Goal: Task Accomplishment & Management: Complete application form

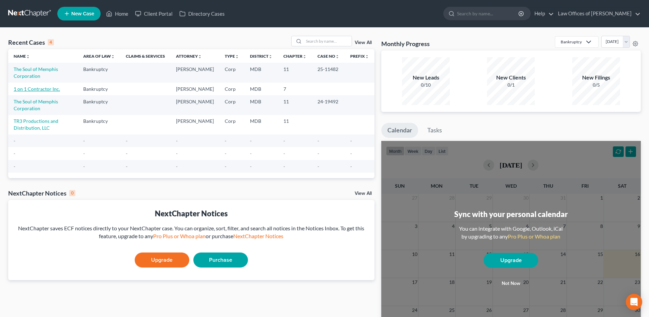
click at [31, 90] on link "1 on 1 Contractor Inc." at bounding box center [37, 89] width 46 height 6
select select "10"
select select "3"
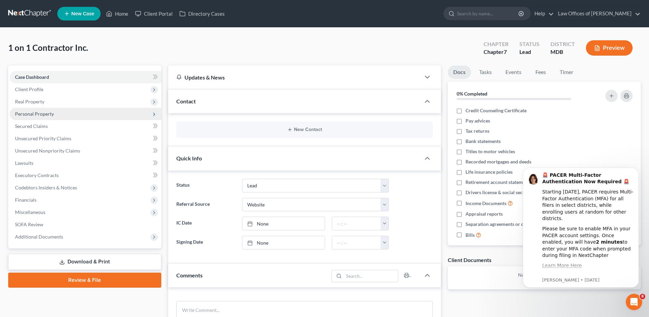
click at [40, 114] on span "Personal Property" at bounding box center [34, 114] width 39 height 6
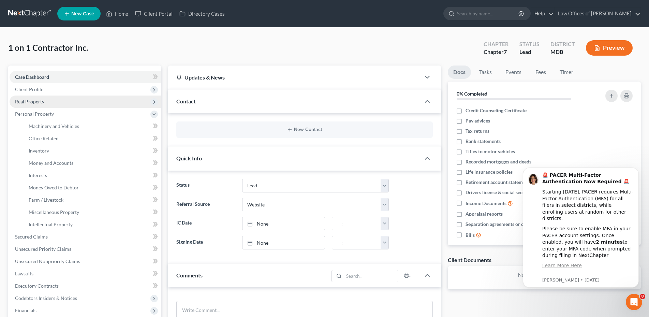
click at [44, 100] on span "Real Property" at bounding box center [86, 101] width 152 height 12
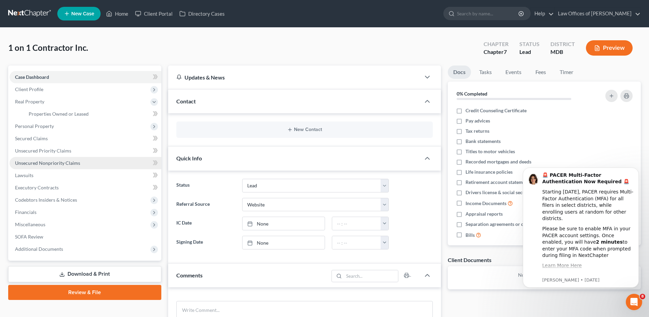
click at [44, 164] on span "Unsecured Nonpriority Claims" at bounding box center [47, 163] width 65 height 6
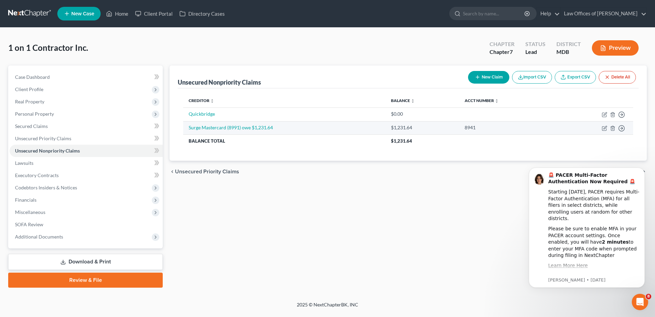
click at [242, 131] on td "Surge Mastercard (8991) owe $1,231.64" at bounding box center [284, 128] width 202 height 14
click at [242, 127] on link "Surge Mastercard (8991) owe $1,231.64" at bounding box center [231, 127] width 84 height 6
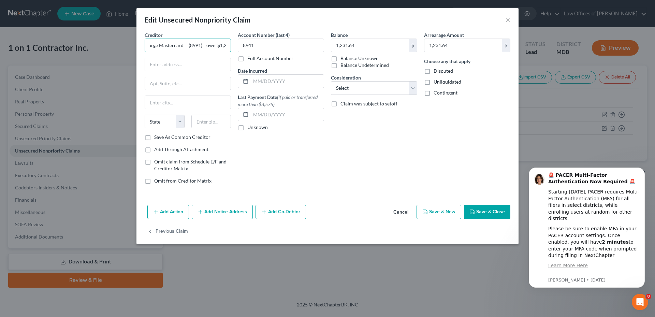
scroll to position [0, 16]
drag, startPoint x: 211, startPoint y: 47, endPoint x: 229, endPoint y: 48, distance: 18.5
click at [229, 48] on input "Surge Mastercard (8991) owe $1,231.64" at bounding box center [188, 46] width 86 height 14
drag, startPoint x: 194, startPoint y: 45, endPoint x: 232, endPoint y: 50, distance: 37.9
click at [231, 49] on input "Surge Mastercard (8991) owe $1,231.64" at bounding box center [188, 46] width 86 height 14
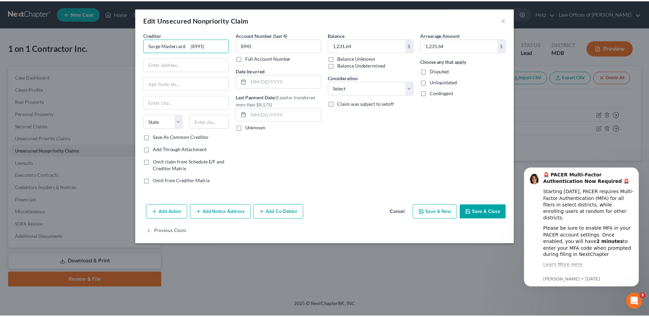
scroll to position [0, 0]
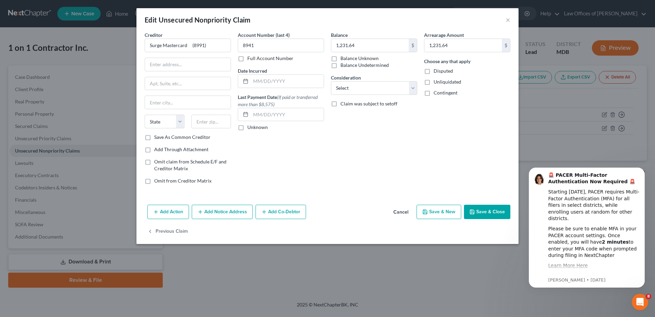
click at [478, 212] on button "Save & Close" at bounding box center [487, 212] width 46 height 14
type input "Surge Mastercard (8991)"
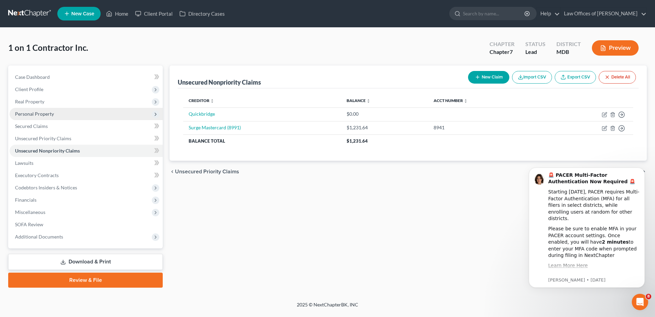
click at [63, 117] on span "Personal Property" at bounding box center [86, 114] width 153 height 12
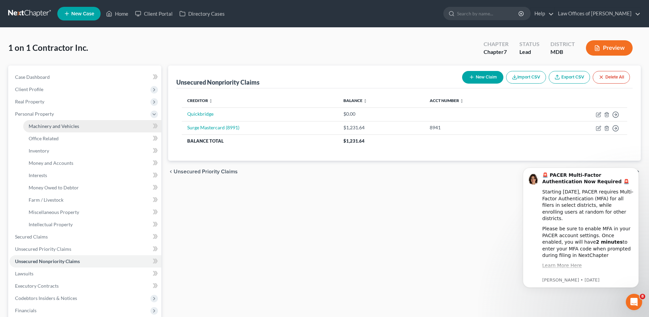
click at [63, 128] on span "Machinery and Vehicles" at bounding box center [54, 126] width 50 height 6
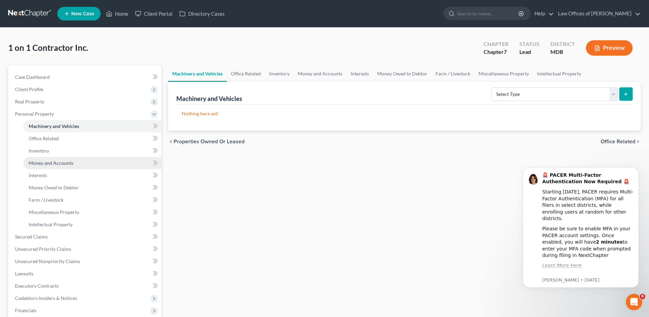
click at [60, 162] on span "Money and Accounts" at bounding box center [51, 163] width 45 height 6
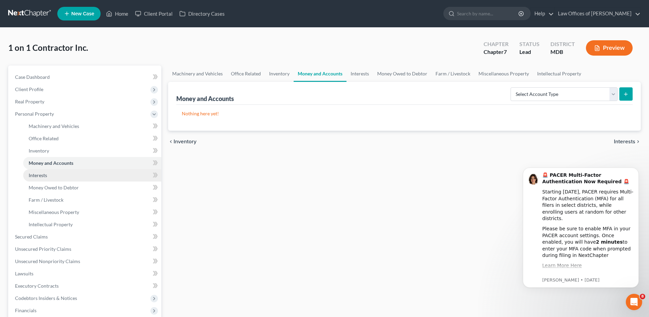
click at [55, 177] on link "Interests" at bounding box center [92, 175] width 138 height 12
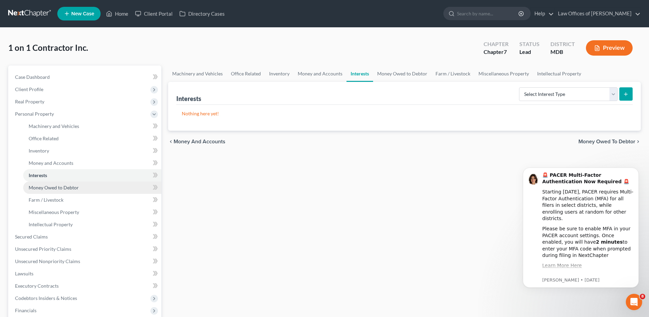
click at [54, 190] on span "Money Owed to Debtor" at bounding box center [54, 188] width 50 height 6
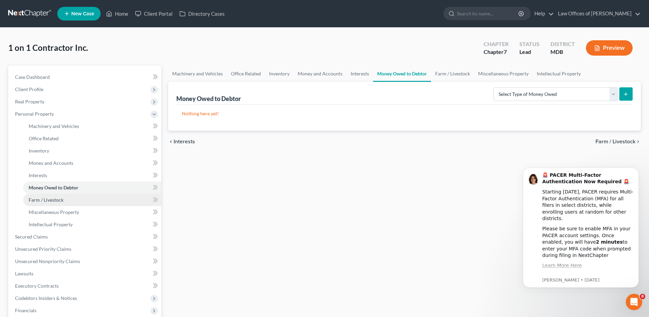
click at [54, 200] on span "Farm / Livestock" at bounding box center [46, 200] width 35 height 6
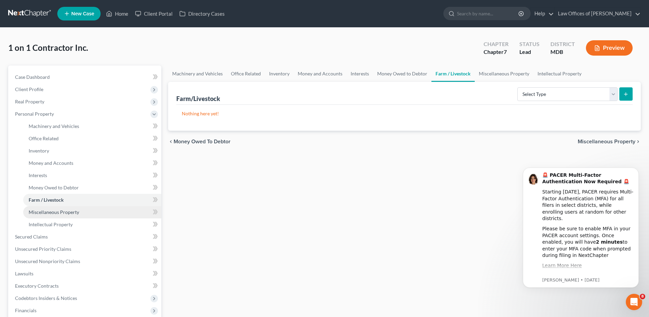
click at [60, 212] on span "Miscellaneous Property" at bounding box center [54, 212] width 50 height 6
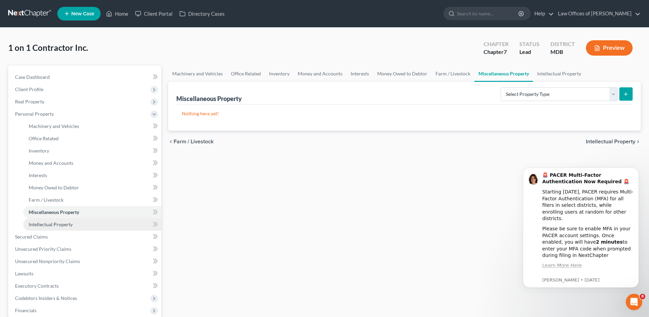
click at [57, 224] on span "Intellectual Property" at bounding box center [51, 224] width 44 height 6
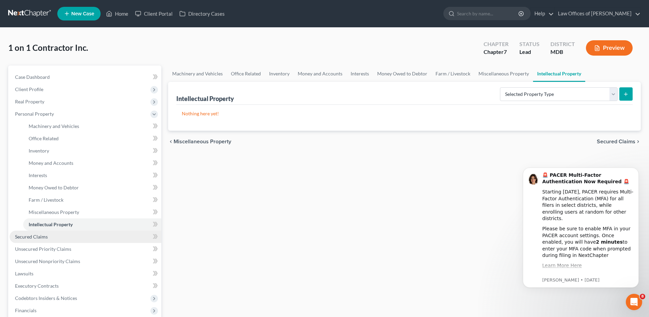
click at [53, 235] on link "Secured Claims" at bounding box center [86, 237] width 152 height 12
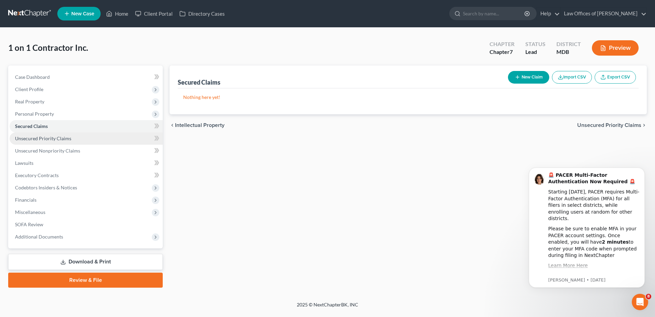
click at [49, 137] on span "Unsecured Priority Claims" at bounding box center [43, 138] width 56 height 6
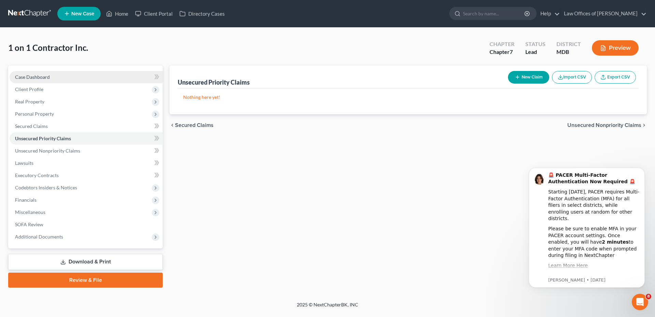
click at [27, 79] on span "Case Dashboard" at bounding box center [32, 77] width 35 height 6
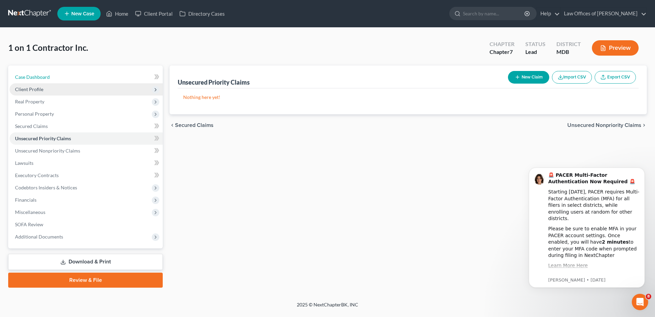
select select "3"
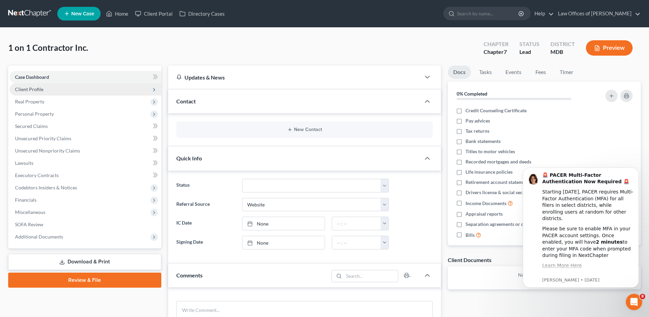
click at [26, 88] on span "Client Profile" at bounding box center [29, 89] width 28 height 6
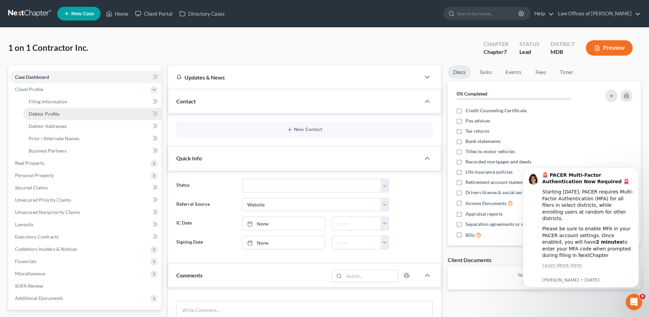
click at [35, 115] on span "Debtor Profile" at bounding box center [44, 114] width 31 height 6
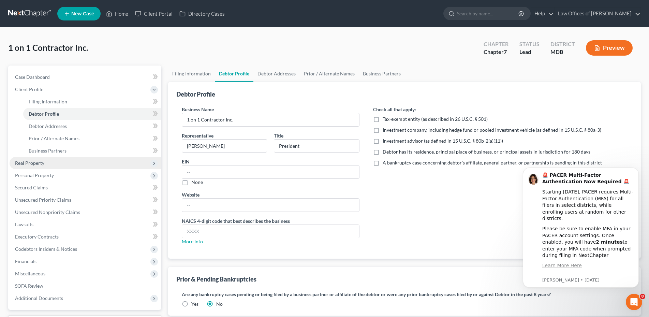
click at [51, 163] on span "Real Property" at bounding box center [86, 163] width 152 height 12
